Goal: Ask a question: Seek information or help from site administrators or community

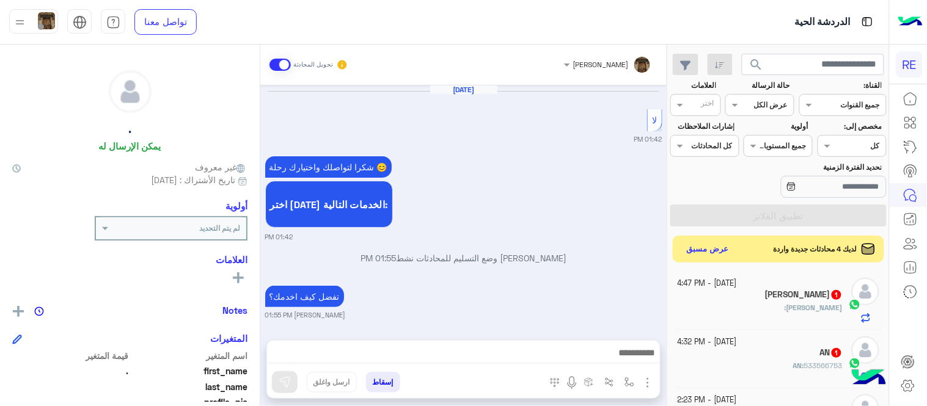
scroll to position [492, 0]
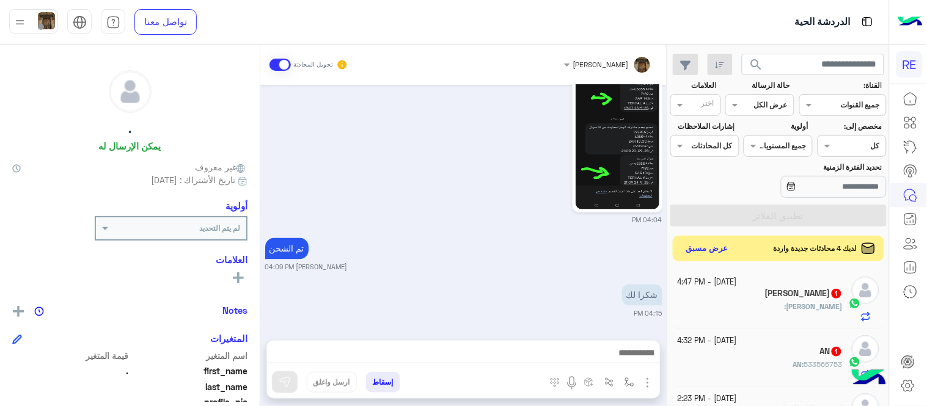
click at [688, 252] on button "عرض مسبق" at bounding box center [707, 249] width 51 height 16
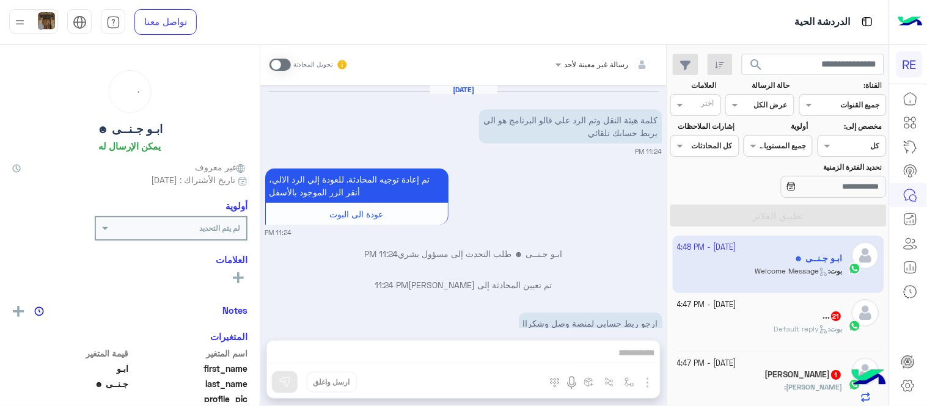
scroll to position [561, 0]
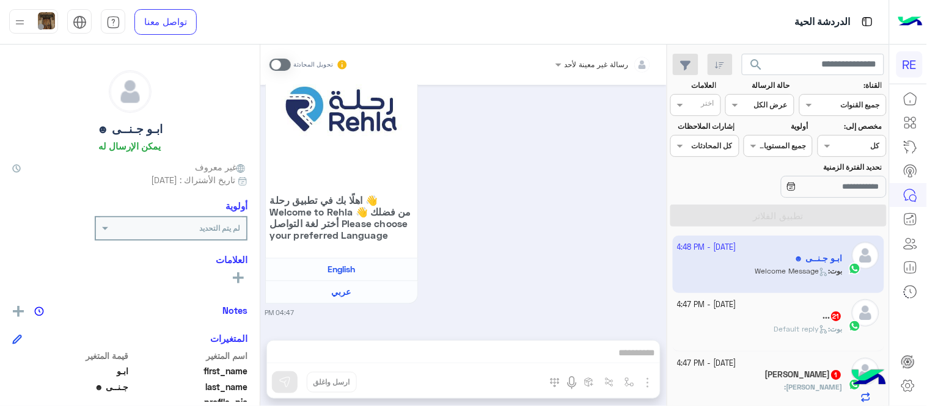
click at [283, 64] on span at bounding box center [279, 65] width 21 height 12
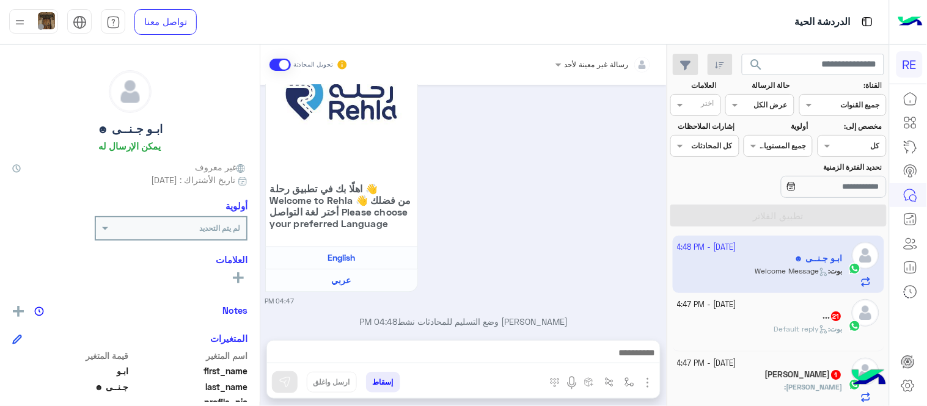
scroll to position [593, 0]
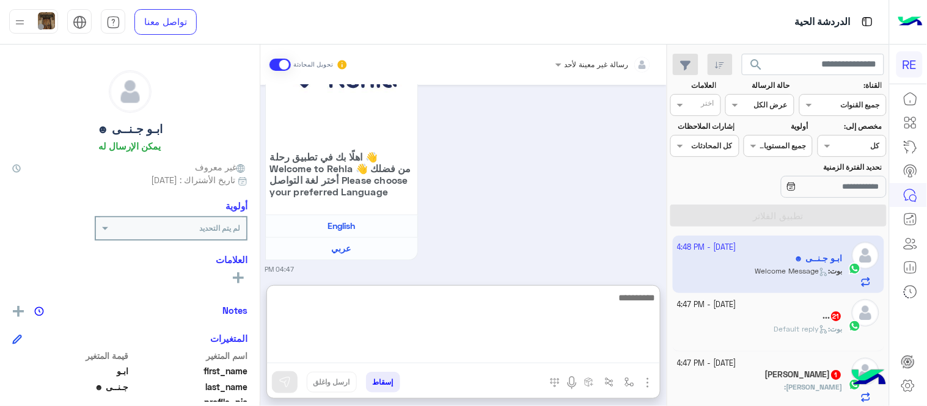
click at [520, 359] on textarea at bounding box center [463, 326] width 393 height 73
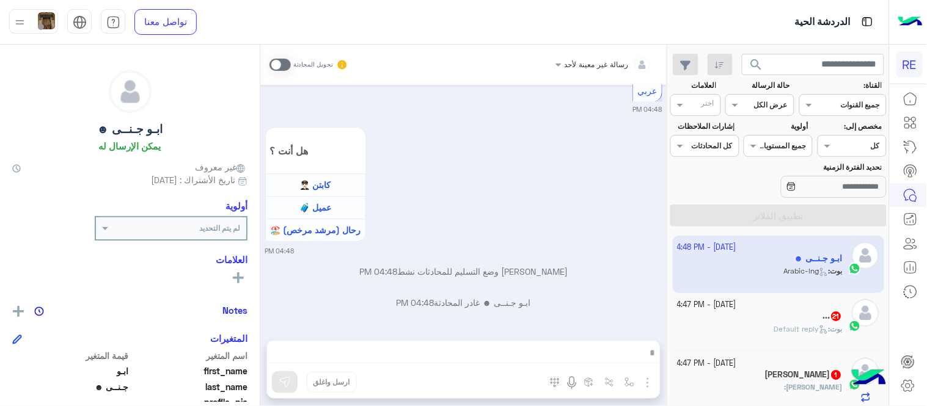
click at [286, 61] on span at bounding box center [279, 65] width 21 height 12
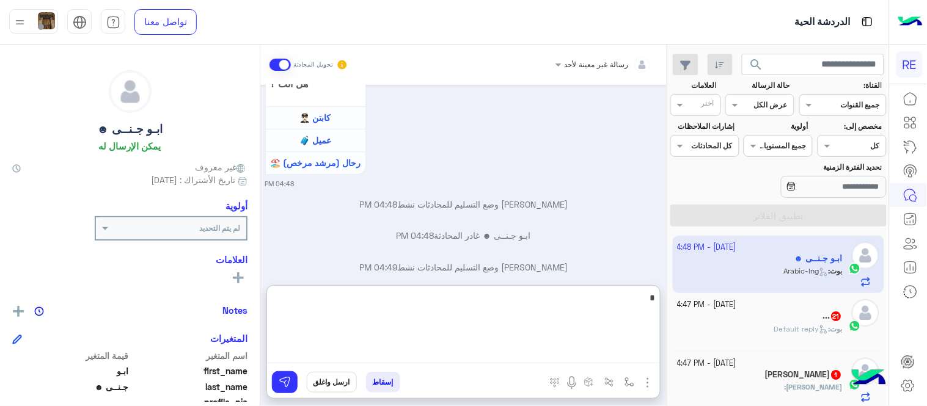
click at [535, 351] on textarea "*" at bounding box center [463, 326] width 393 height 73
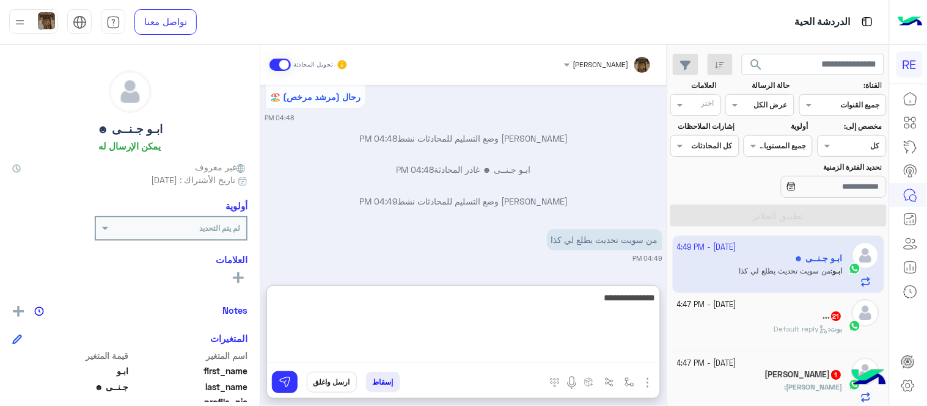
type textarea "**********"
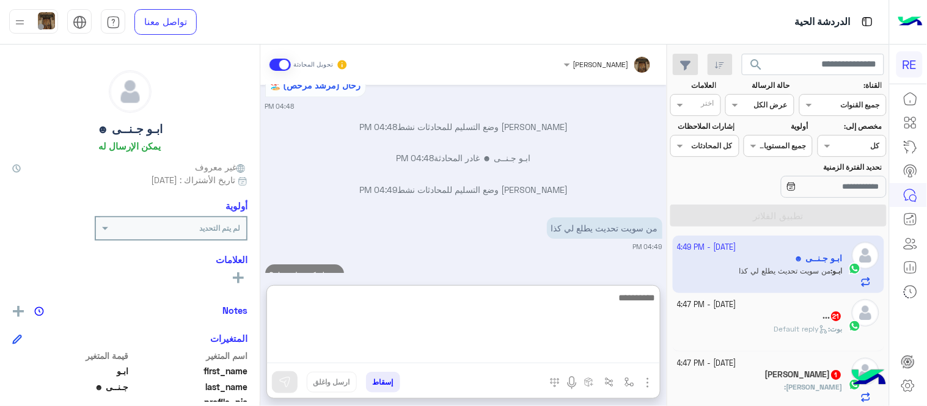
scroll to position [992, 0]
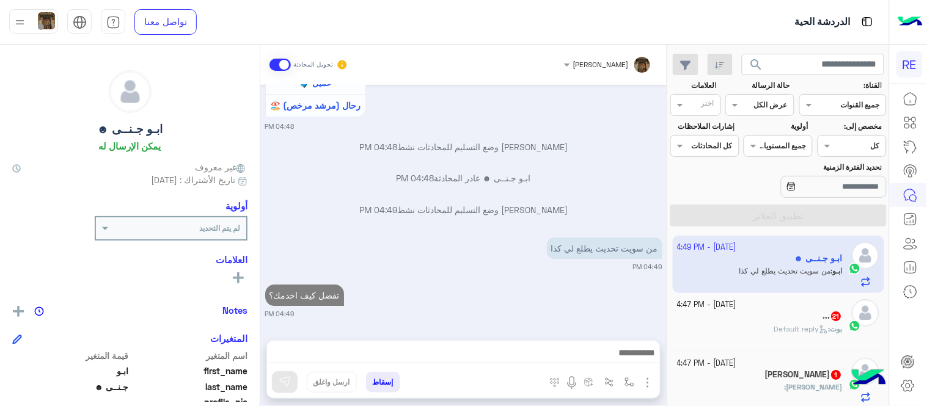
click at [608, 275] on div "[PERSON_NAME] تحويل المحادثة [DATE] كلمة هيئة النقل وتم الرد علي قالو البرنامج …" at bounding box center [463, 228] width 406 height 367
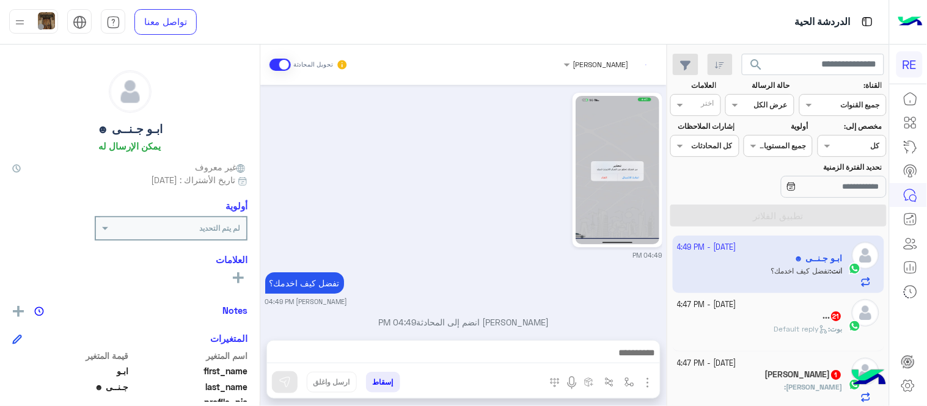
scroll to position [1148, 0]
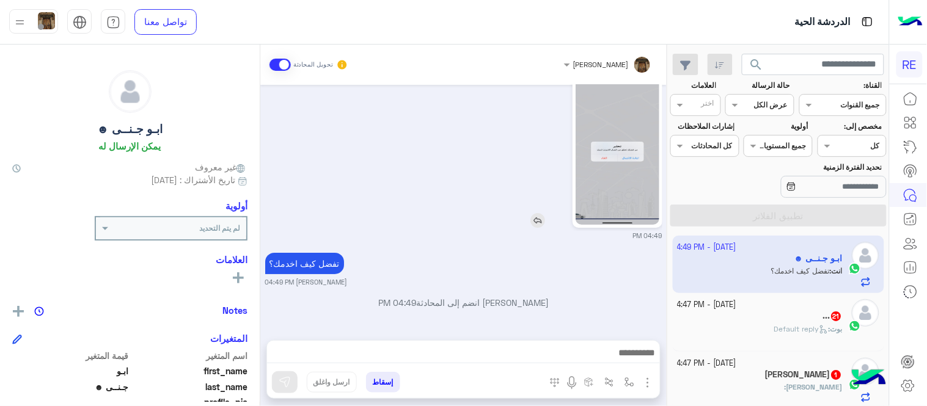
click at [633, 187] on img at bounding box center [617, 150] width 84 height 148
click at [768, 345] on div "[PERSON_NAME] : Default reply" at bounding box center [760, 334] width 166 height 21
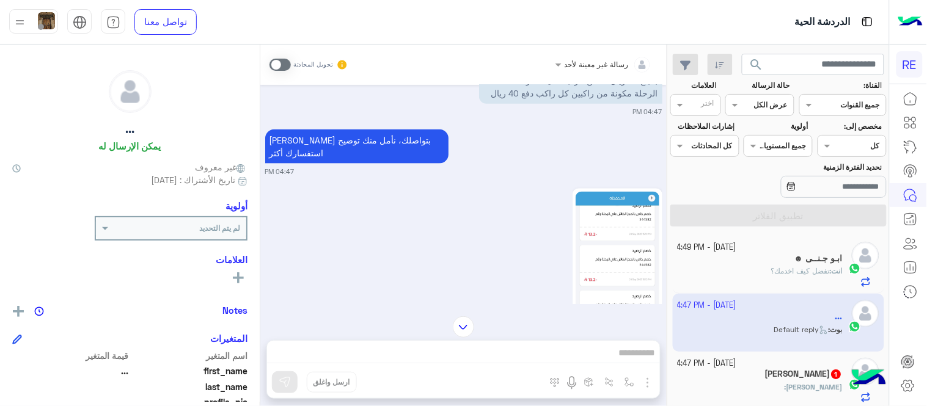
scroll to position [379, 0]
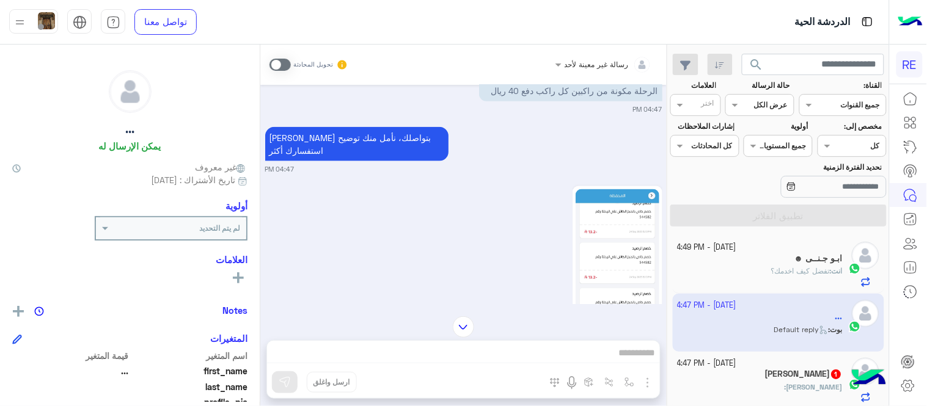
click at [599, 270] on img at bounding box center [617, 263] width 84 height 148
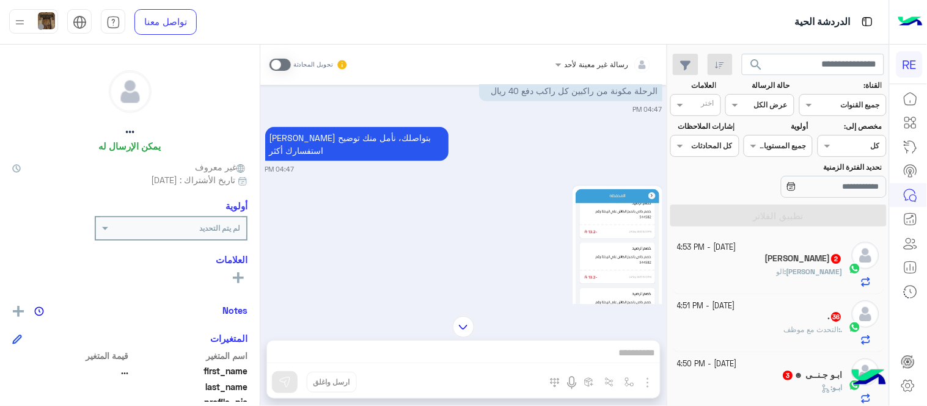
click at [544, 363] on div "رسالة غير معينة لأحد تحويل المحادثة [DATE] فضلا اختر نوع الشكوى ماليه تقنية اخر…" at bounding box center [463, 228] width 406 height 367
click at [528, 357] on div "رسالة غير معينة لأحد تحويل المحادثة [DATE] فضلا اختر نوع الشكوى ماليه تقنية اخر…" at bounding box center [463, 228] width 406 height 367
click at [287, 66] on span at bounding box center [279, 65] width 21 height 12
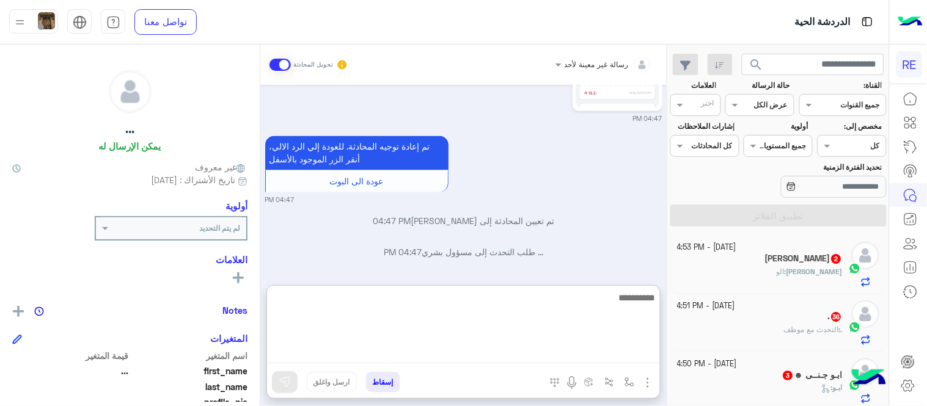
click at [544, 353] on textarea at bounding box center [463, 326] width 393 height 73
type textarea "**********"
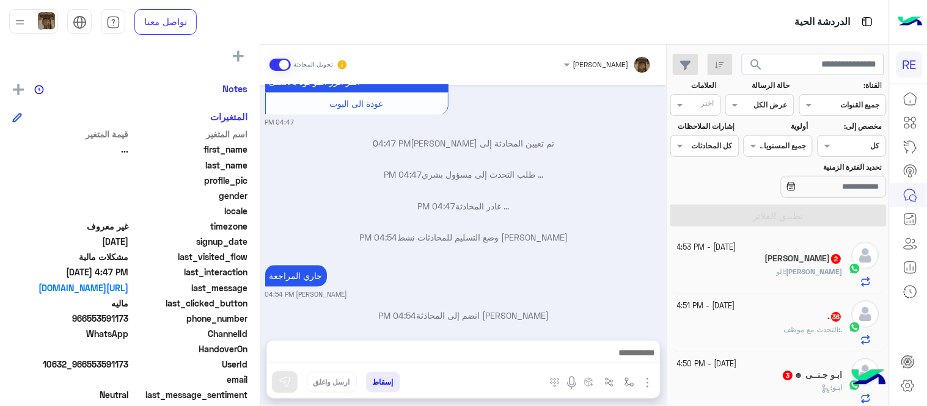
scroll to position [222, 0]
drag, startPoint x: 89, startPoint y: 318, endPoint x: 131, endPoint y: 315, distance: 41.7
click at [131, 315] on div "phone_number [PHONE_NUMBER]" at bounding box center [129, 319] width 235 height 15
copy span "553591173"
click at [728, 271] on div "[PERSON_NAME] : الو" at bounding box center [760, 276] width 166 height 21
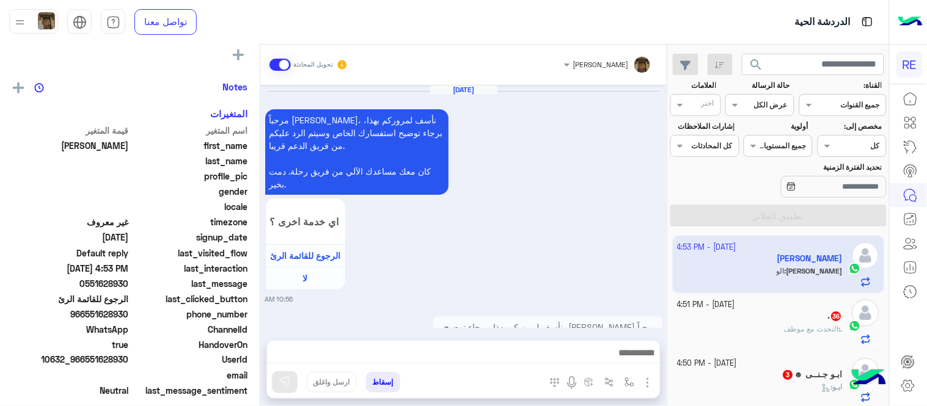
scroll to position [222, 0]
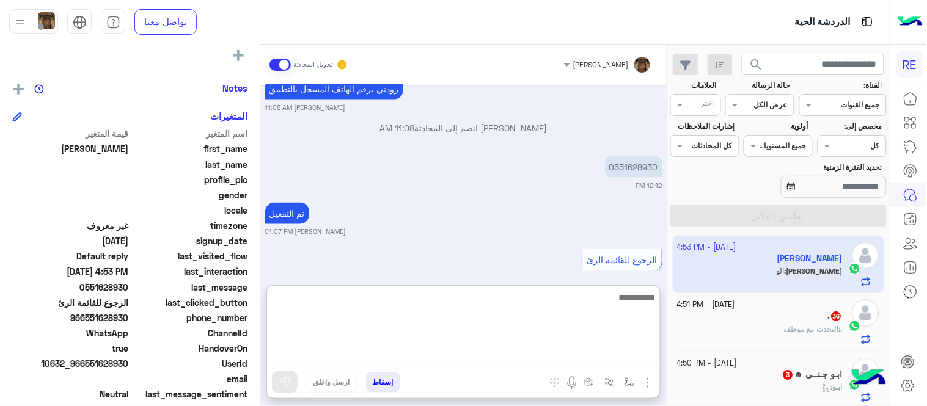
click at [507, 351] on textarea at bounding box center [463, 326] width 393 height 73
type textarea "**********"
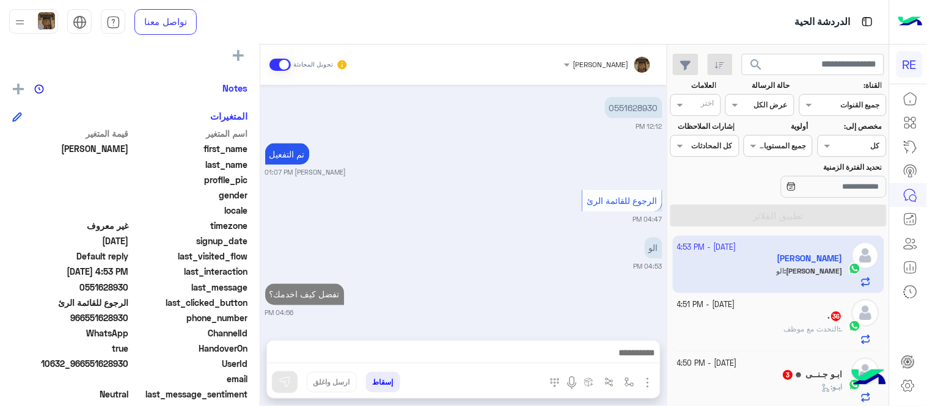
scroll to position [494, 0]
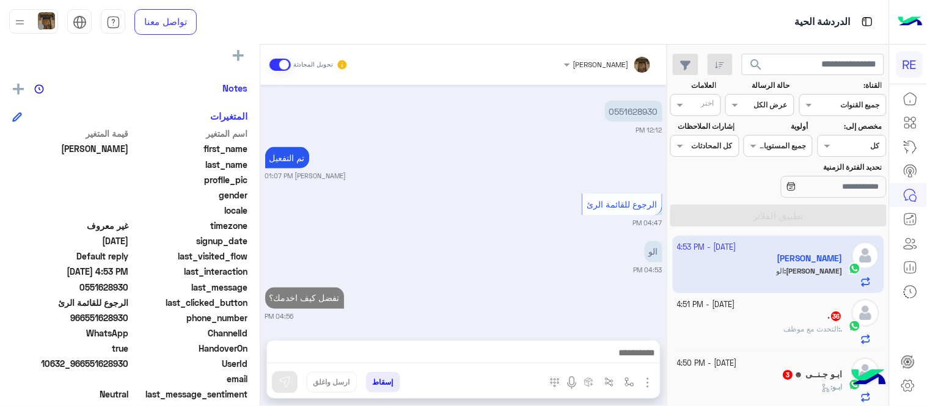
click at [541, 265] on div "[DATE] مرحباً [PERSON_NAME]، نأسف لمروركم بهذا، برجاء توضيح استفسارك الخاص وسيت…" at bounding box center [463, 206] width 406 height 243
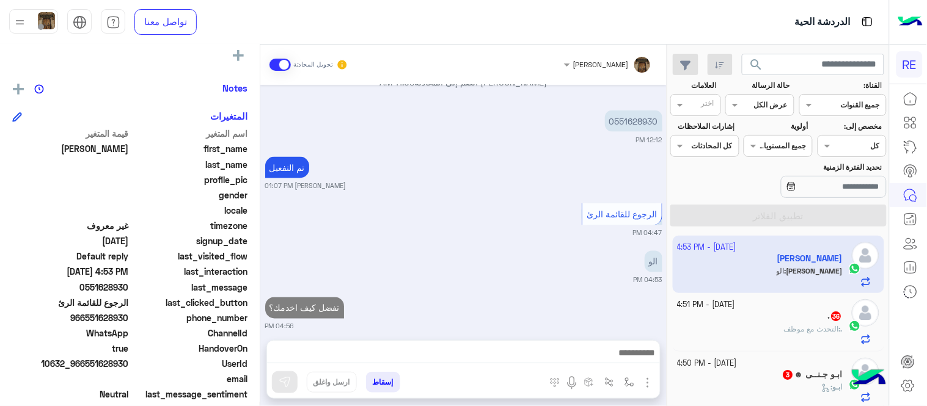
click at [755, 330] on div ". : التحدث مع موظف" at bounding box center [760, 334] width 166 height 21
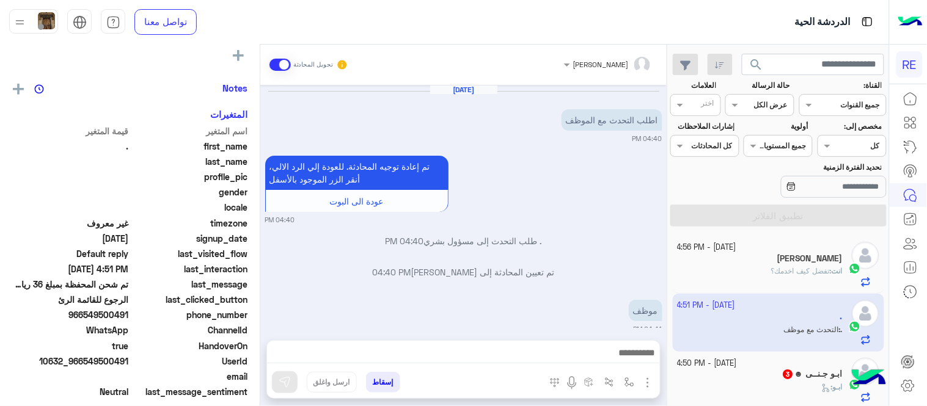
scroll to position [395, 0]
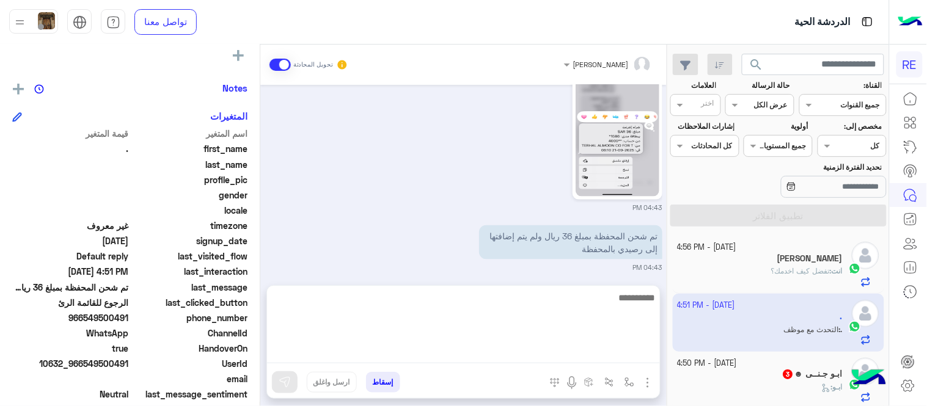
click at [498, 359] on textarea at bounding box center [463, 326] width 393 height 73
type textarea "**********"
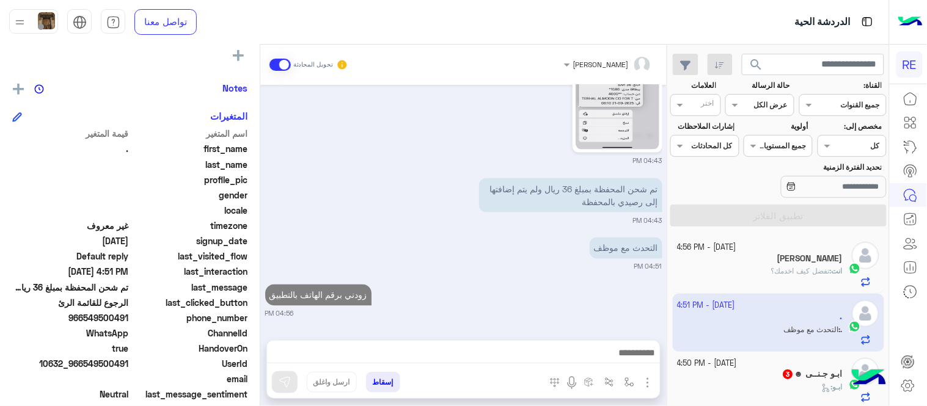
click at [567, 263] on div "[DATE] اطلب التحدث مع الموظف 04:40 PM تم إعادة توجيه المحادثة. للعودة إلي الرد …" at bounding box center [463, 206] width 406 height 243
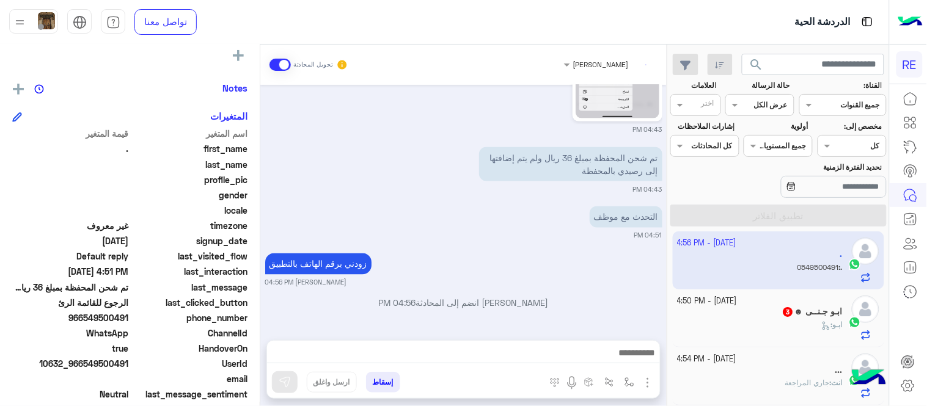
scroll to position [520, 0]
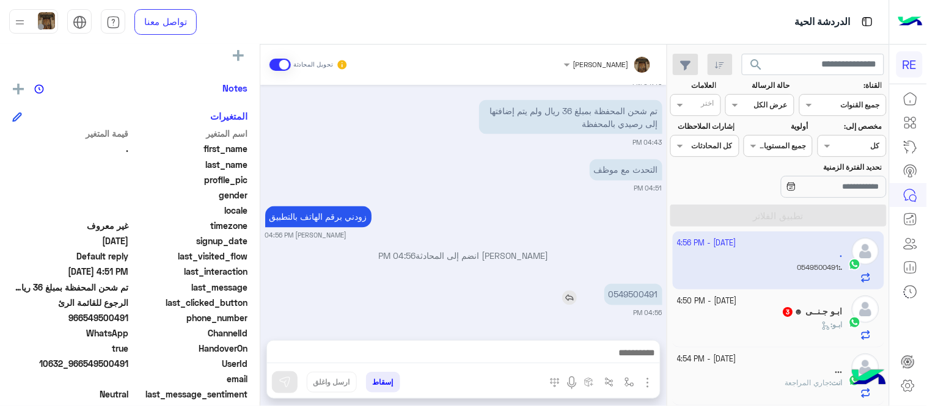
click at [655, 294] on p "0549500491" at bounding box center [633, 294] width 58 height 21
copy p "0549500491"
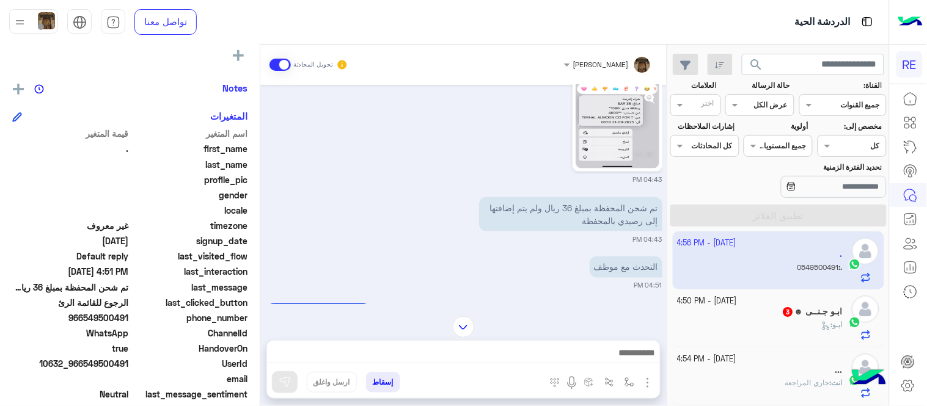
scroll to position [380, 0]
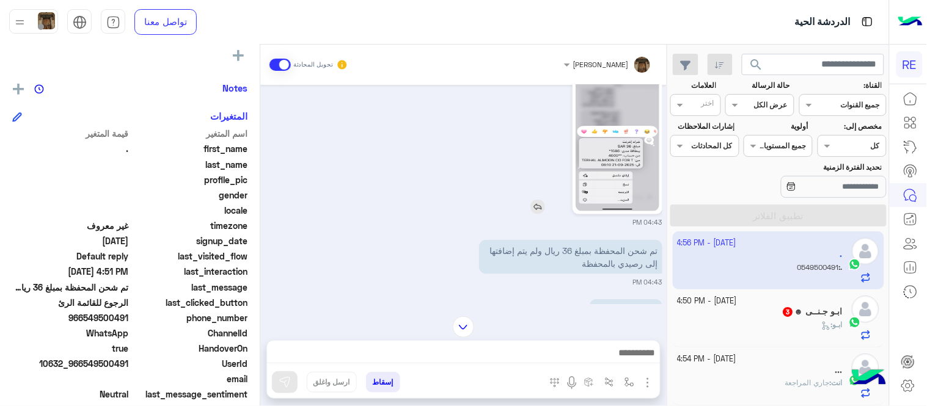
click at [630, 183] on img at bounding box center [617, 137] width 84 height 148
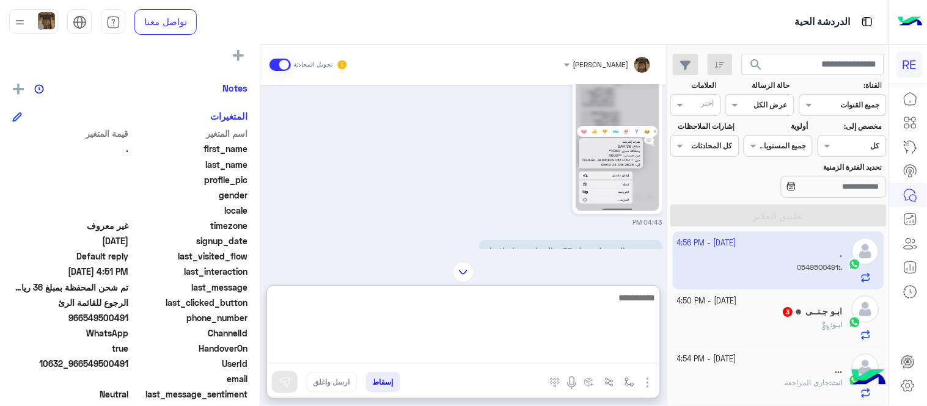
click at [426, 355] on textarea at bounding box center [463, 326] width 393 height 73
type textarea "********"
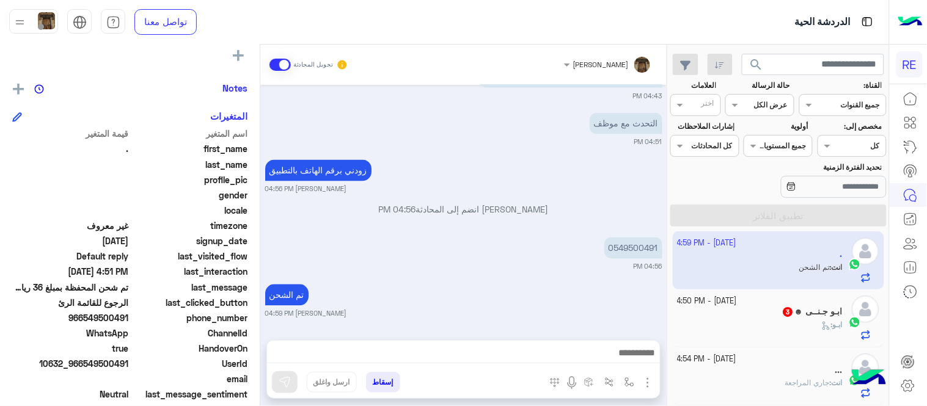
scroll to position [566, 0]
click at [545, 180] on div "[DATE] اطلب التحدث مع الموظف 04:40 PM تم إعادة توجيه المحادثة. للعودة إلي الرد …" at bounding box center [463, 206] width 406 height 243
click at [737, 308] on div "ابـو جـنــى ☻ 3" at bounding box center [760, 313] width 166 height 13
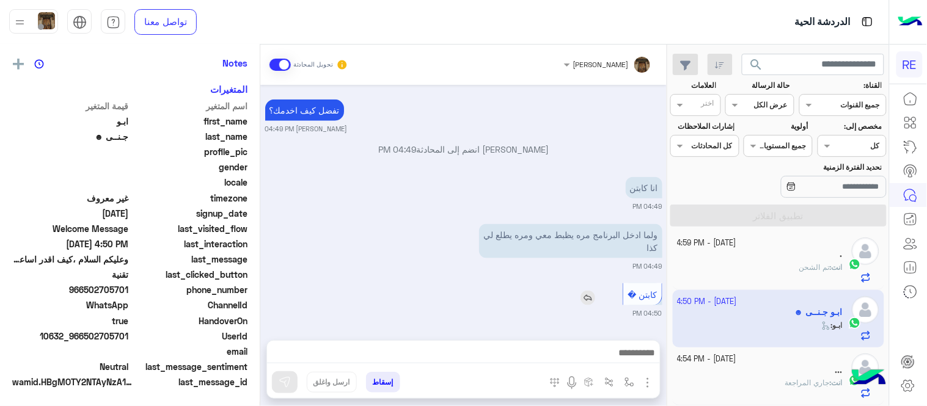
scroll to position [250, 0]
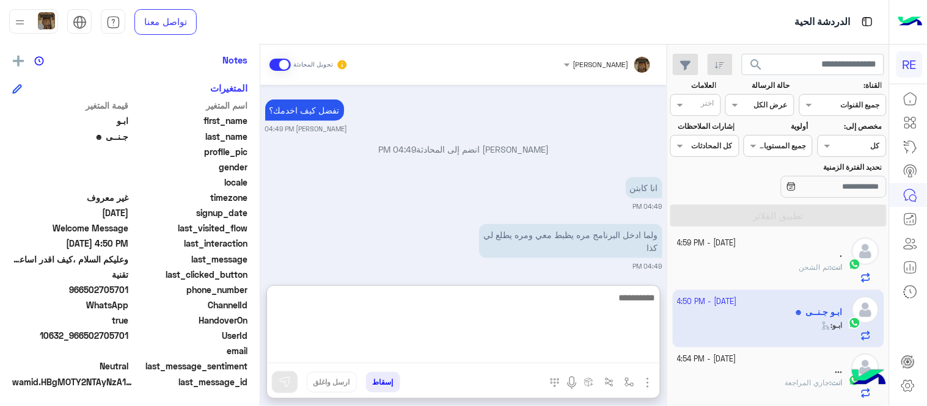
click at [538, 362] on textarea at bounding box center [463, 326] width 393 height 73
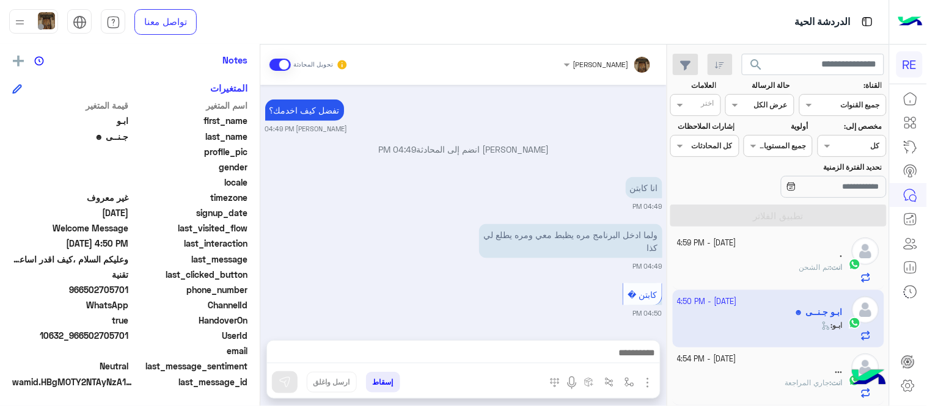
click at [363, 241] on div "ولما ادخل البرنامج مره يظبط معي ومره يطلع لي كذا 04:49 PM" at bounding box center [463, 246] width 397 height 50
drag, startPoint x: 365, startPoint y: 344, endPoint x: 371, endPoint y: 357, distance: 14.8
click at [371, 357] on div at bounding box center [463, 356] width 393 height 31
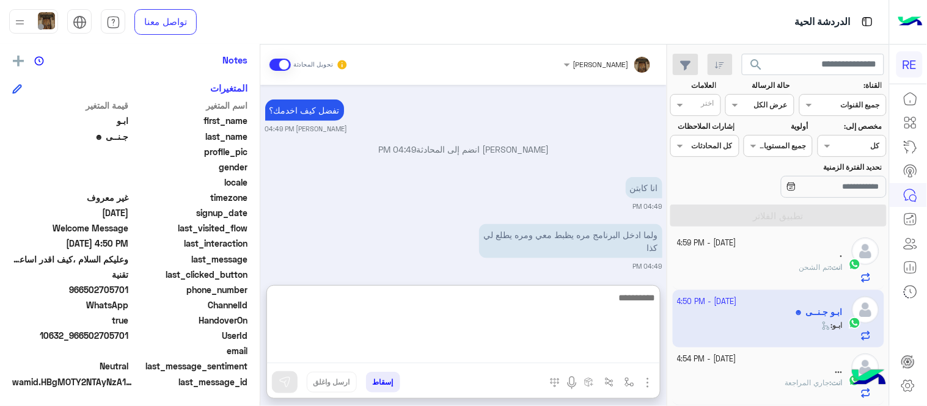
click at [371, 357] on textarea at bounding box center [463, 326] width 393 height 73
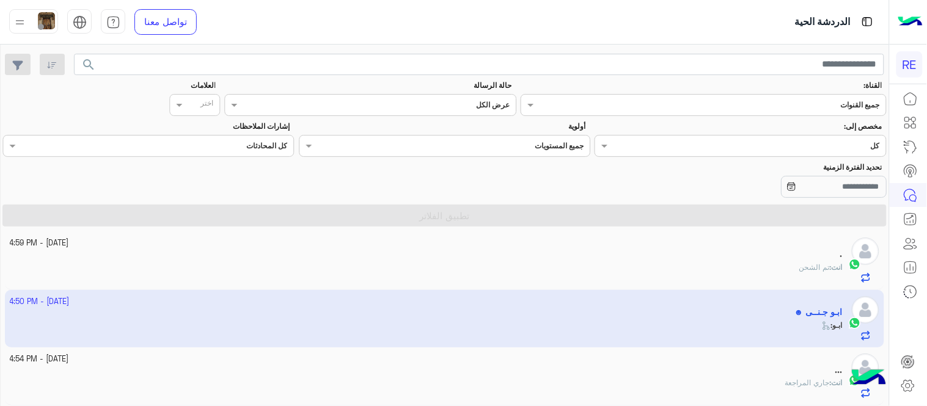
scroll to position [0, 0]
click at [749, 298] on app-inbox-user "[DATE] - 4:50 PM ابـو جـنــى ☻ ابـو :" at bounding box center [445, 318] width 880 height 57
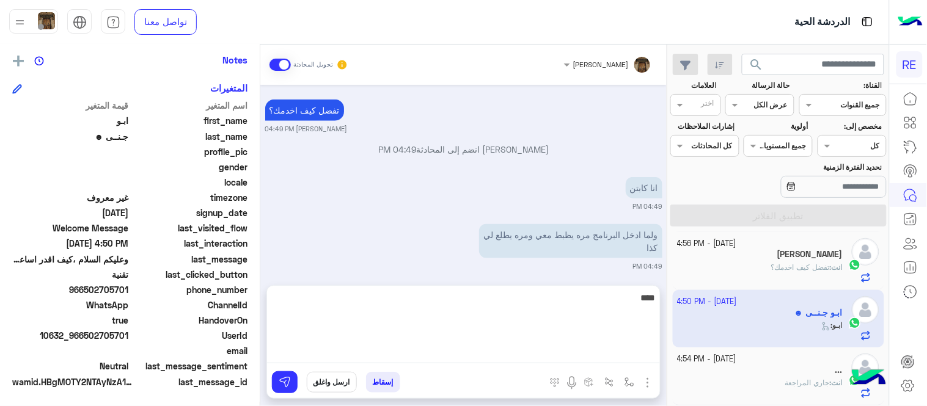
click at [473, 355] on textarea "****" at bounding box center [463, 326] width 393 height 73
type textarea "**********"
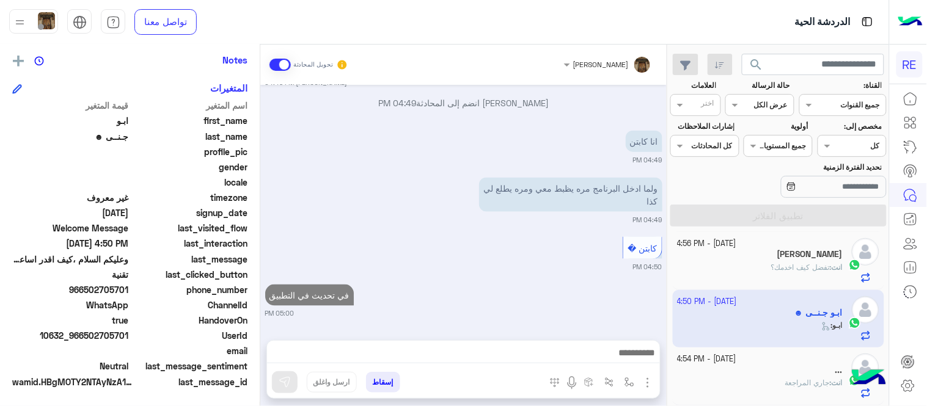
scroll to position [377, 0]
click at [497, 276] on div "[PERSON_NAME] تحويل المحادثة [DATE] [PERSON_NAME] وضع التسليم للمحادثات نشط 04:…" at bounding box center [463, 228] width 406 height 367
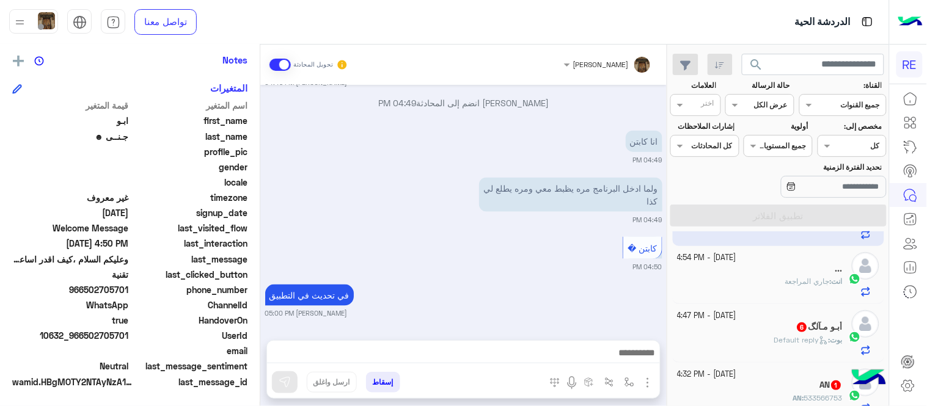
scroll to position [169, 0]
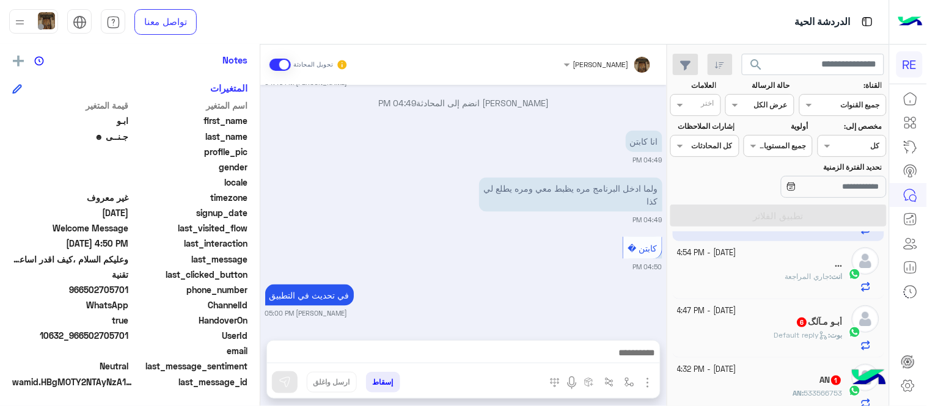
click at [715, 318] on div "أبـو مـآلگ 6" at bounding box center [760, 323] width 166 height 13
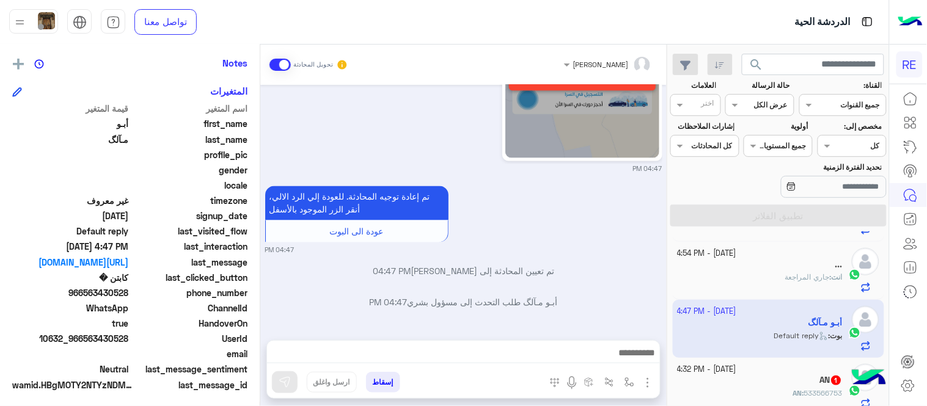
scroll to position [250, 0]
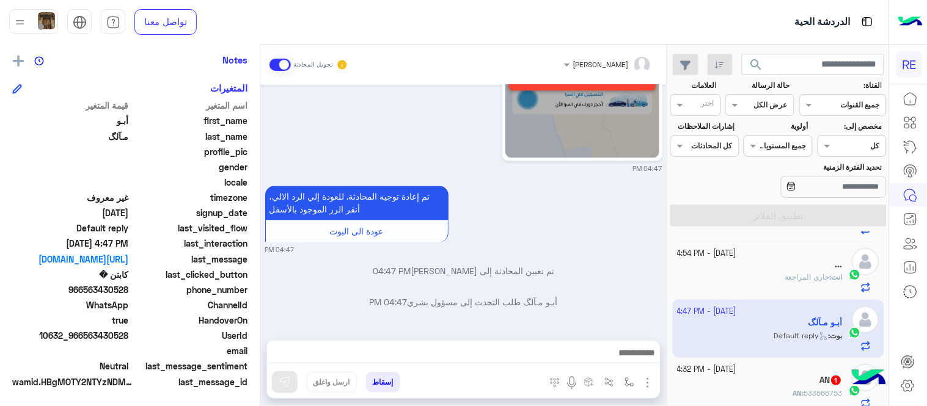
drag, startPoint x: 260, startPoint y: 283, endPoint x: 264, endPoint y: 254, distance: 30.2
click at [264, 254] on mat-drawer-container "[PERSON_NAME] تحويل المحادثة [DATE] عربي 04:26 PM هل أنت ؟ كابتن 👨🏻‍✈️ عميل 🧳 ر…" at bounding box center [333, 228] width 666 height 367
click at [319, 299] on p "أبـو مـآلگ طلب التحدث إلى مسؤول بشري 04:47 PM" at bounding box center [463, 302] width 397 height 13
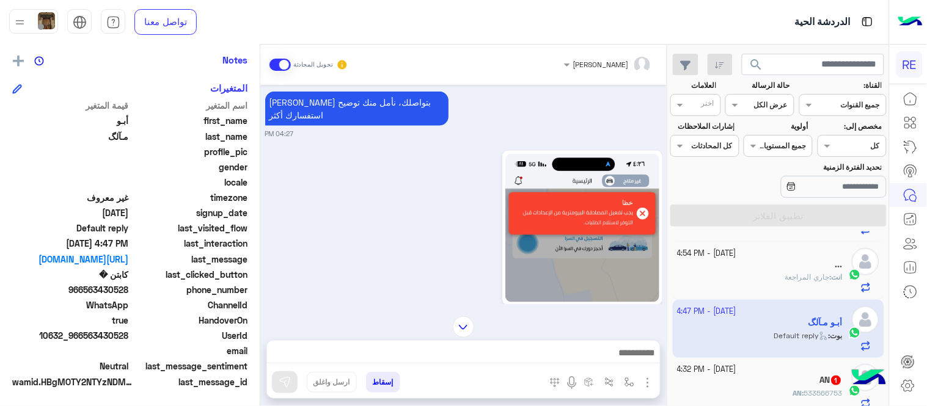
scroll to position [382, 0]
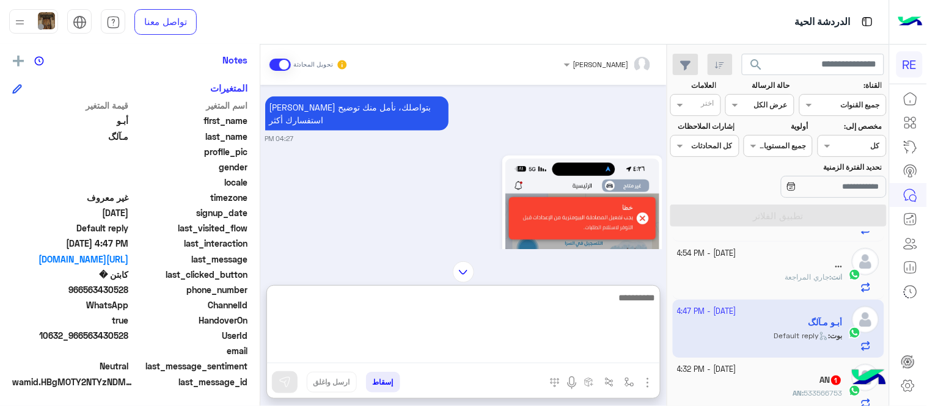
click at [472, 353] on textarea at bounding box center [463, 326] width 393 height 73
type textarea "**********"
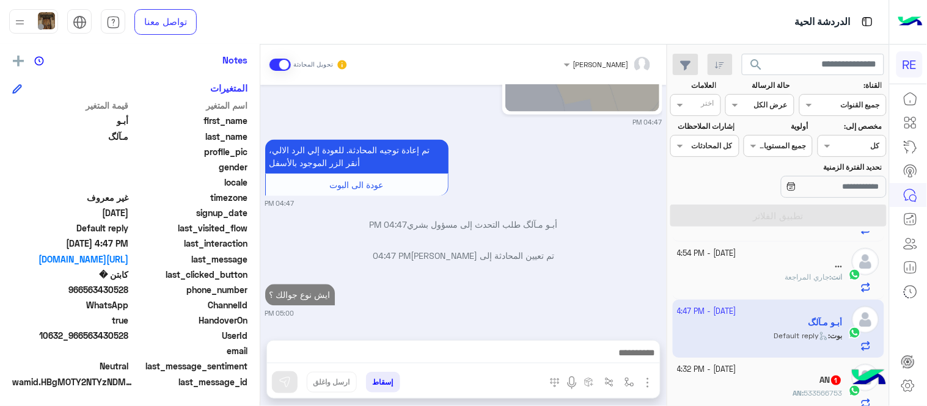
scroll to position [578, 0]
click at [535, 259] on div "[DATE] عربي 04:26 PM هل أنت ؟ كابتن 👨🏻‍✈️ عميل 🧳 رحال (مرشد مرخص) 🏖️ 04:26 PM ك…" at bounding box center [463, 206] width 406 height 243
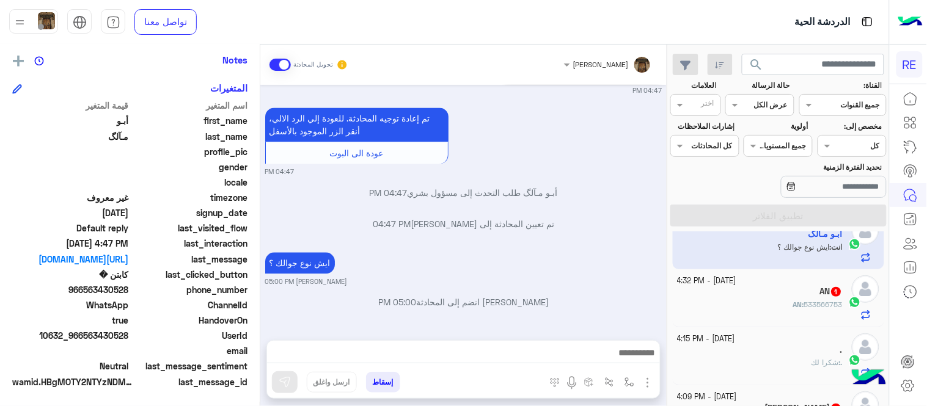
scroll to position [258, 0]
click at [753, 299] on div "AN : 533566753" at bounding box center [760, 309] width 166 height 21
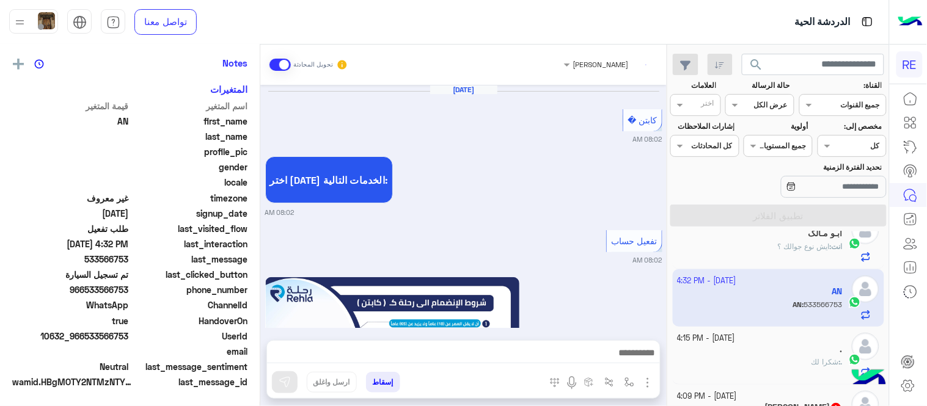
scroll to position [793, 0]
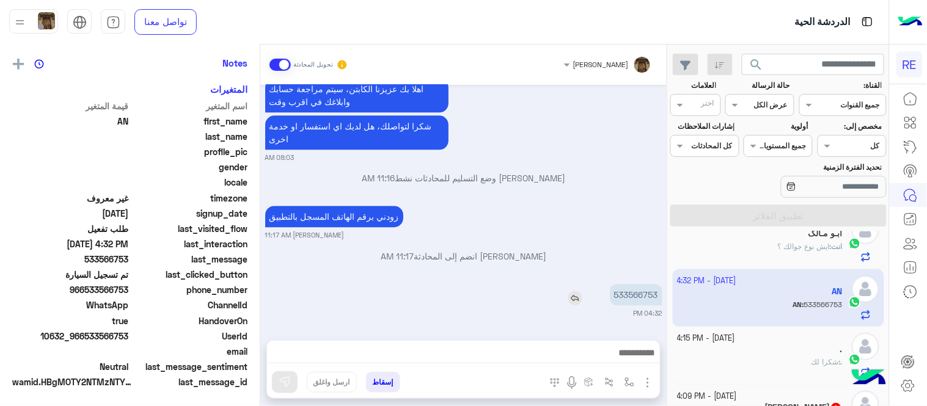
click at [633, 294] on p "533566753" at bounding box center [636, 294] width 53 height 21
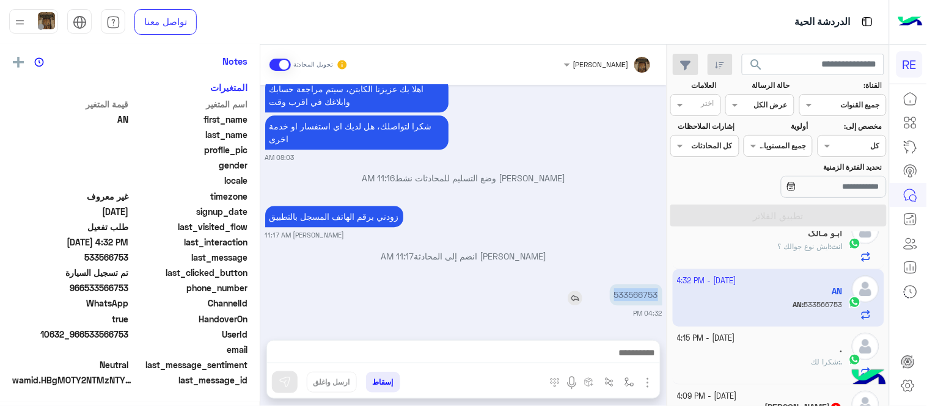
click at [633, 294] on p "533566753" at bounding box center [636, 294] width 53 height 21
copy p "533566753"
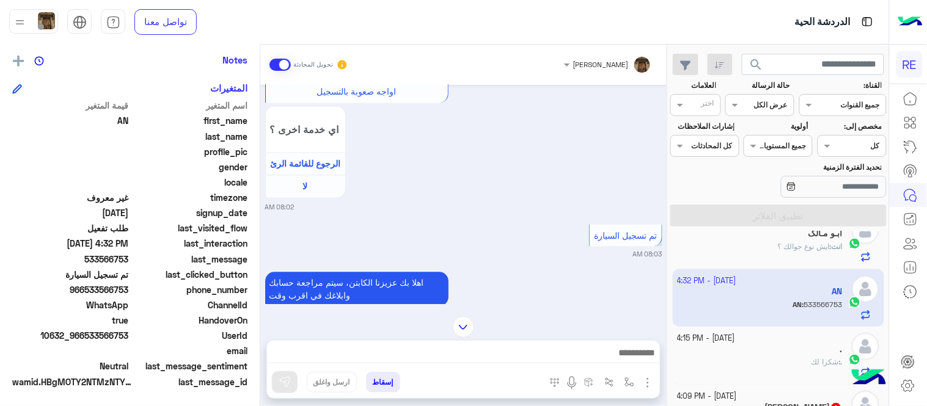
scroll to position [793, 0]
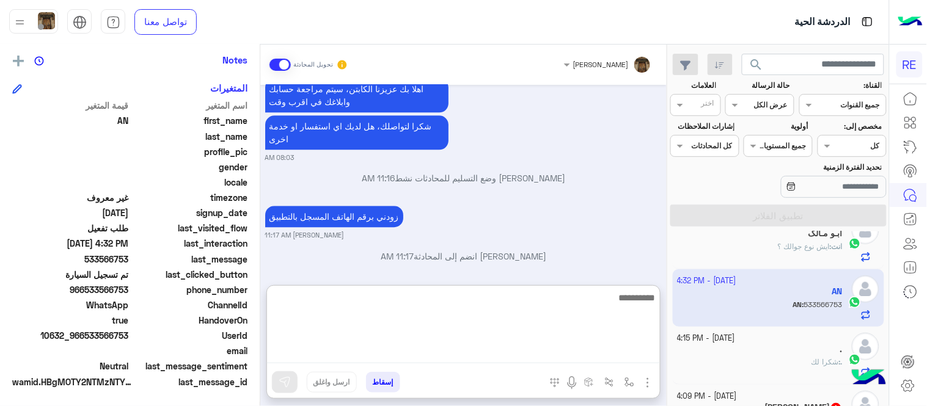
click at [438, 347] on textarea at bounding box center [463, 326] width 393 height 73
type textarea "**********"
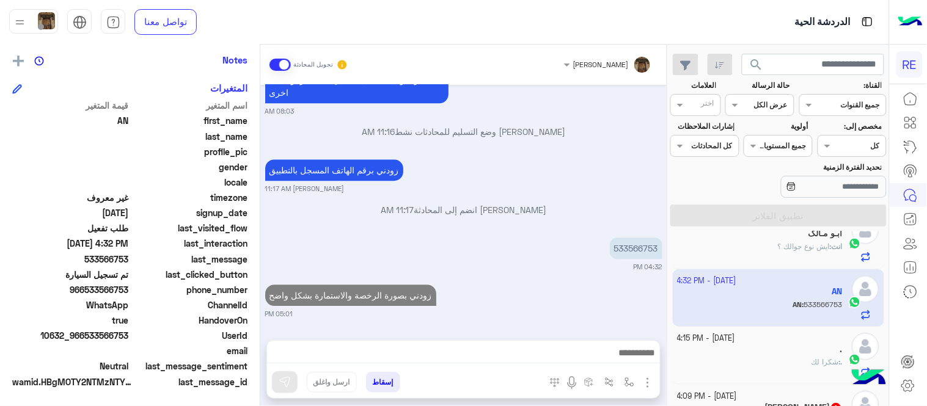
scroll to position [839, 0]
click at [523, 236] on div "[DATE] كابتن � 08:02 AM اختر [DATE] الخدمات التالية: 08:02 AM تفعيل حساب 08:02 …" at bounding box center [463, 206] width 406 height 243
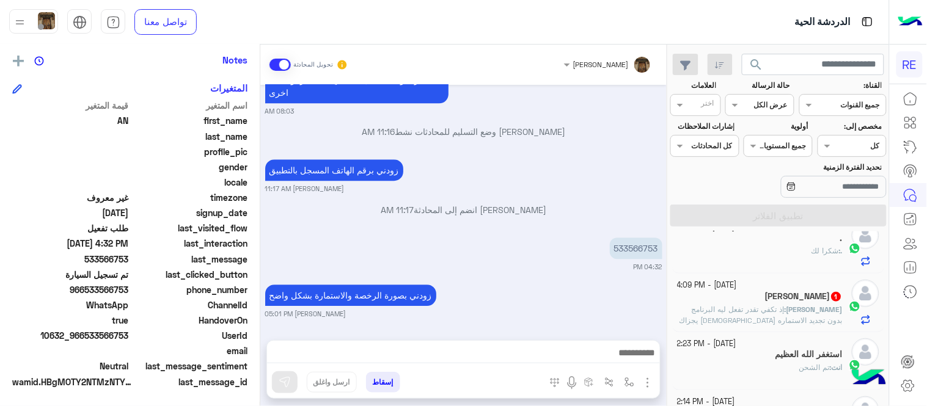
scroll to position [408, 0]
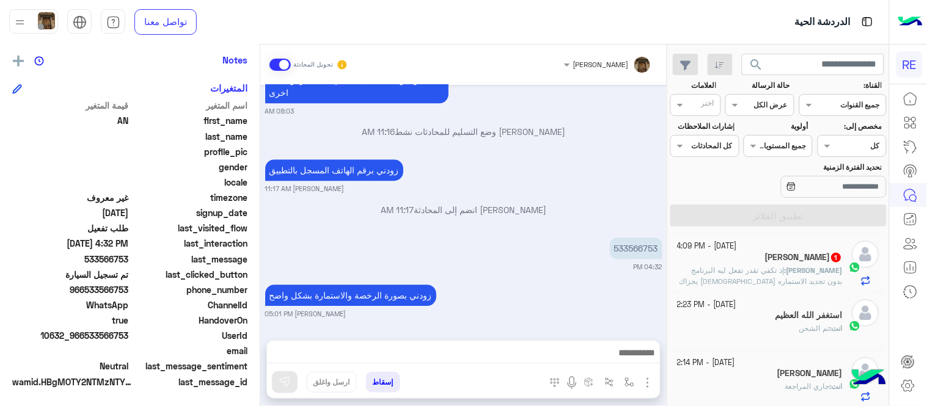
click at [728, 280] on span "إذ تكفي تقدر تفعل ليه البرنامج بدون تجديد الاستماره [DEMOGRAPHIC_DATA] يجزاك خي…" at bounding box center [760, 287] width 163 height 42
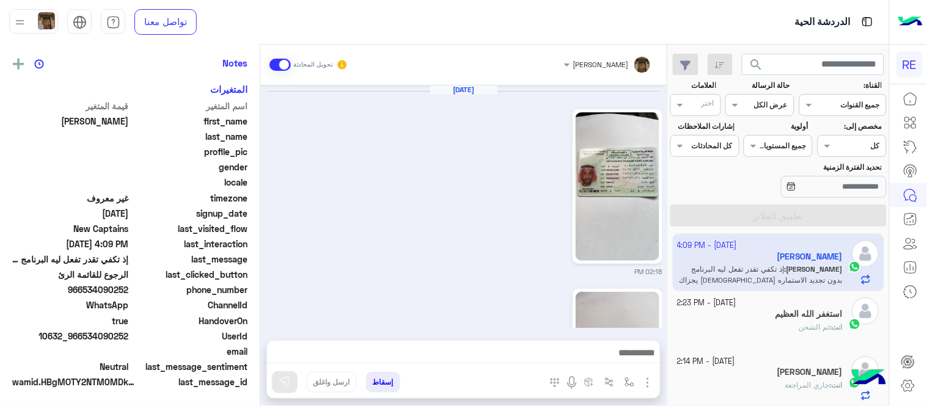
scroll to position [588, 0]
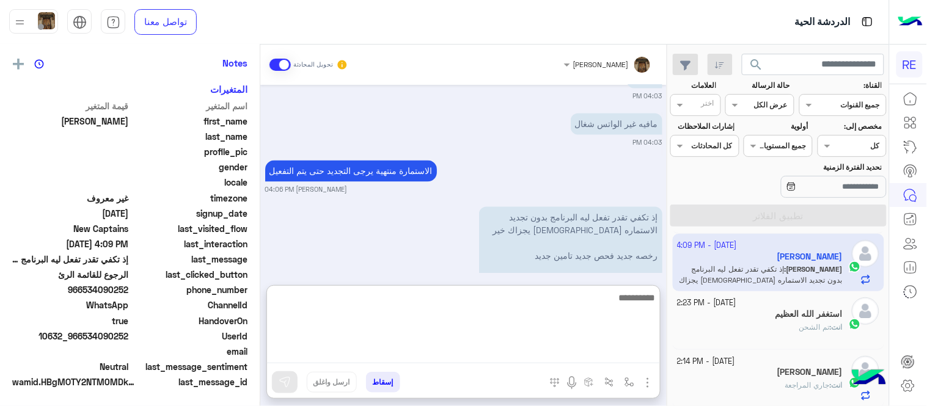
click at [507, 360] on textarea at bounding box center [463, 326] width 393 height 73
type textarea "**********"
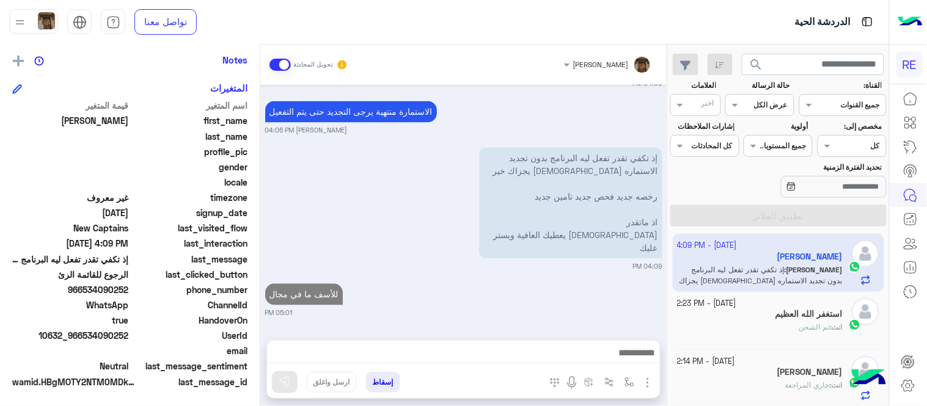
click at [564, 234] on div "[DATE] 02:18 PM 02:19 PM هاذي انشالله تكون واضحة 02:19 PM سلام 03:51 PM ايش حال…" at bounding box center [463, 206] width 406 height 243
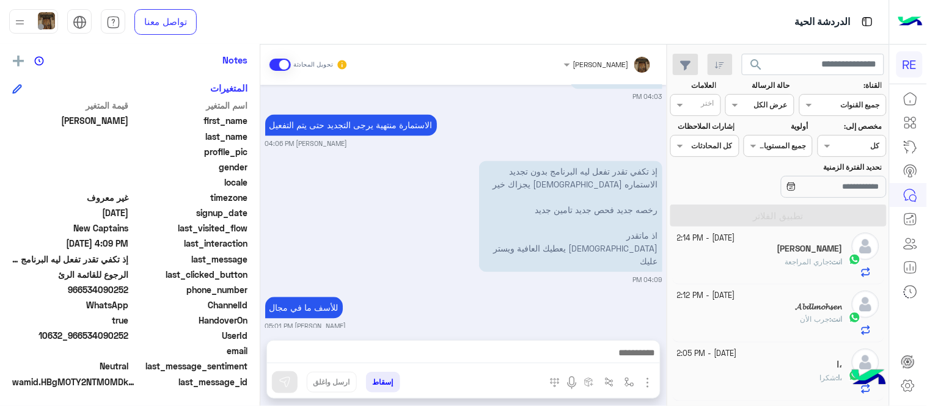
scroll to position [0, 0]
